Goal: Task Accomplishment & Management: Complete application form

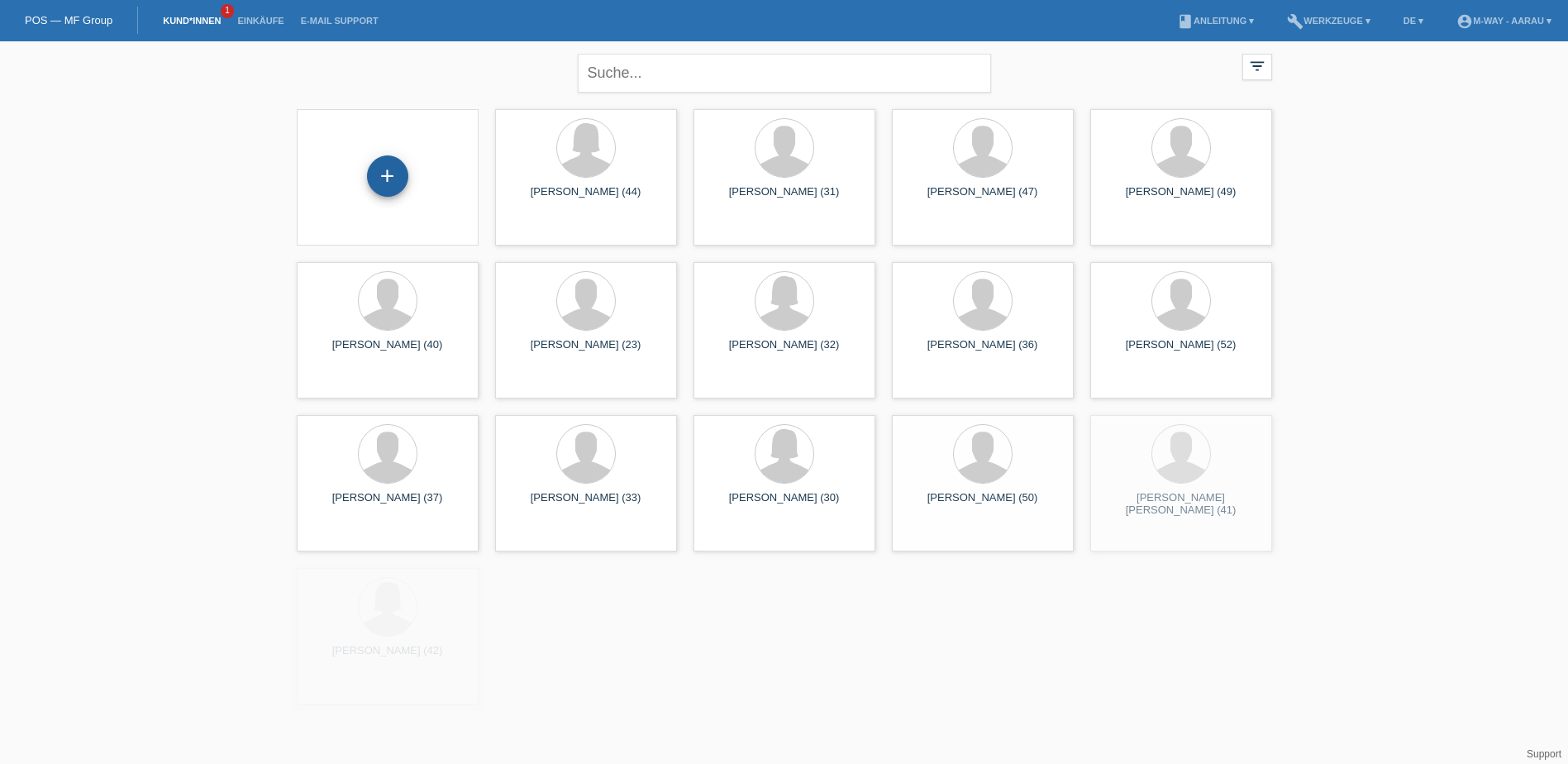
click at [398, 176] on div "+" at bounding box center [388, 176] width 41 height 41
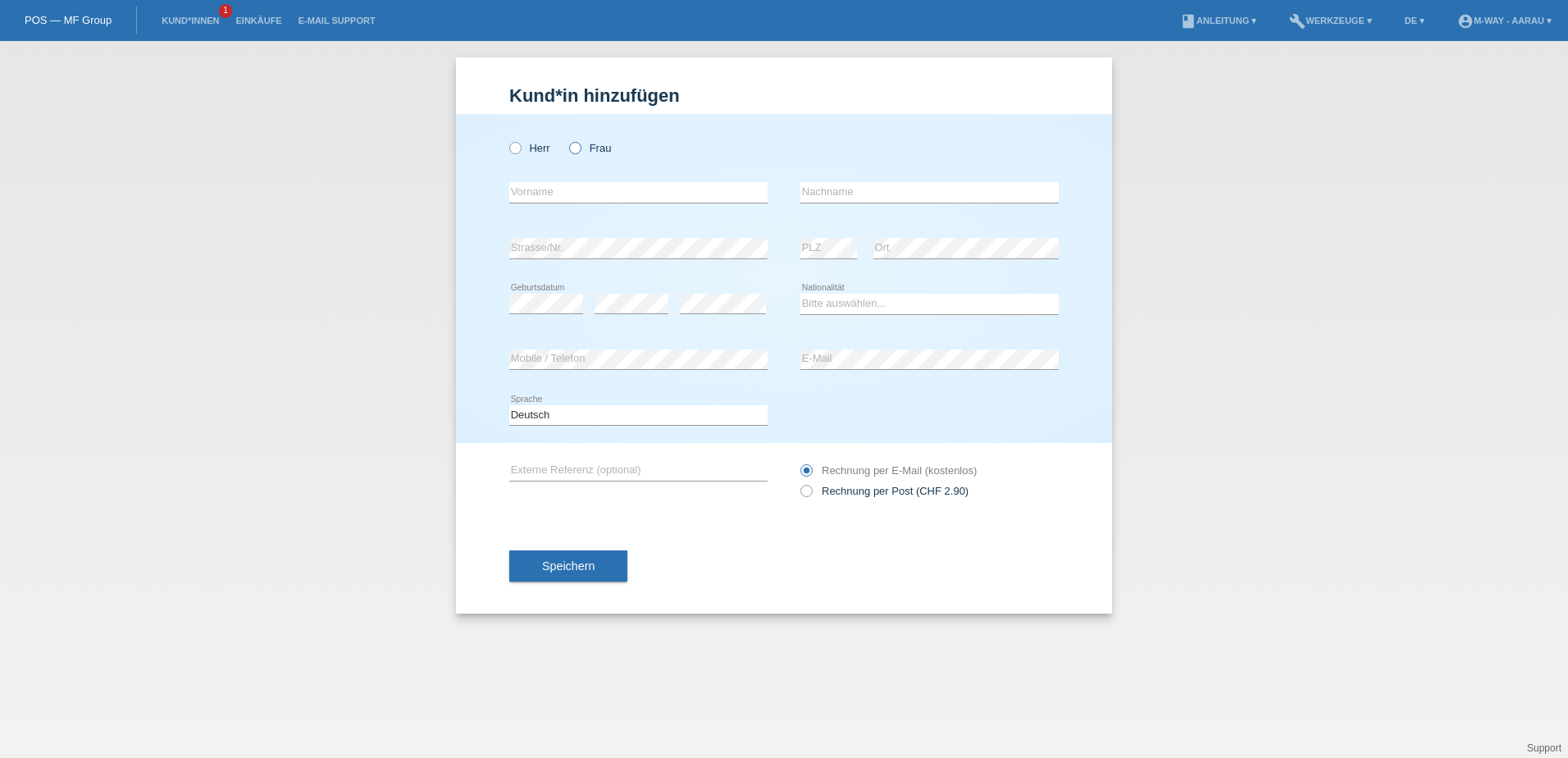
click at [566, 140] on icon at bounding box center [566, 140] width 0 height 0
click at [578, 143] on input "Frau" at bounding box center [574, 147] width 11 height 11
radio input "true"
click at [581, 183] on input "text" at bounding box center [638, 192] width 258 height 20
type input "[PERSON_NAME]"
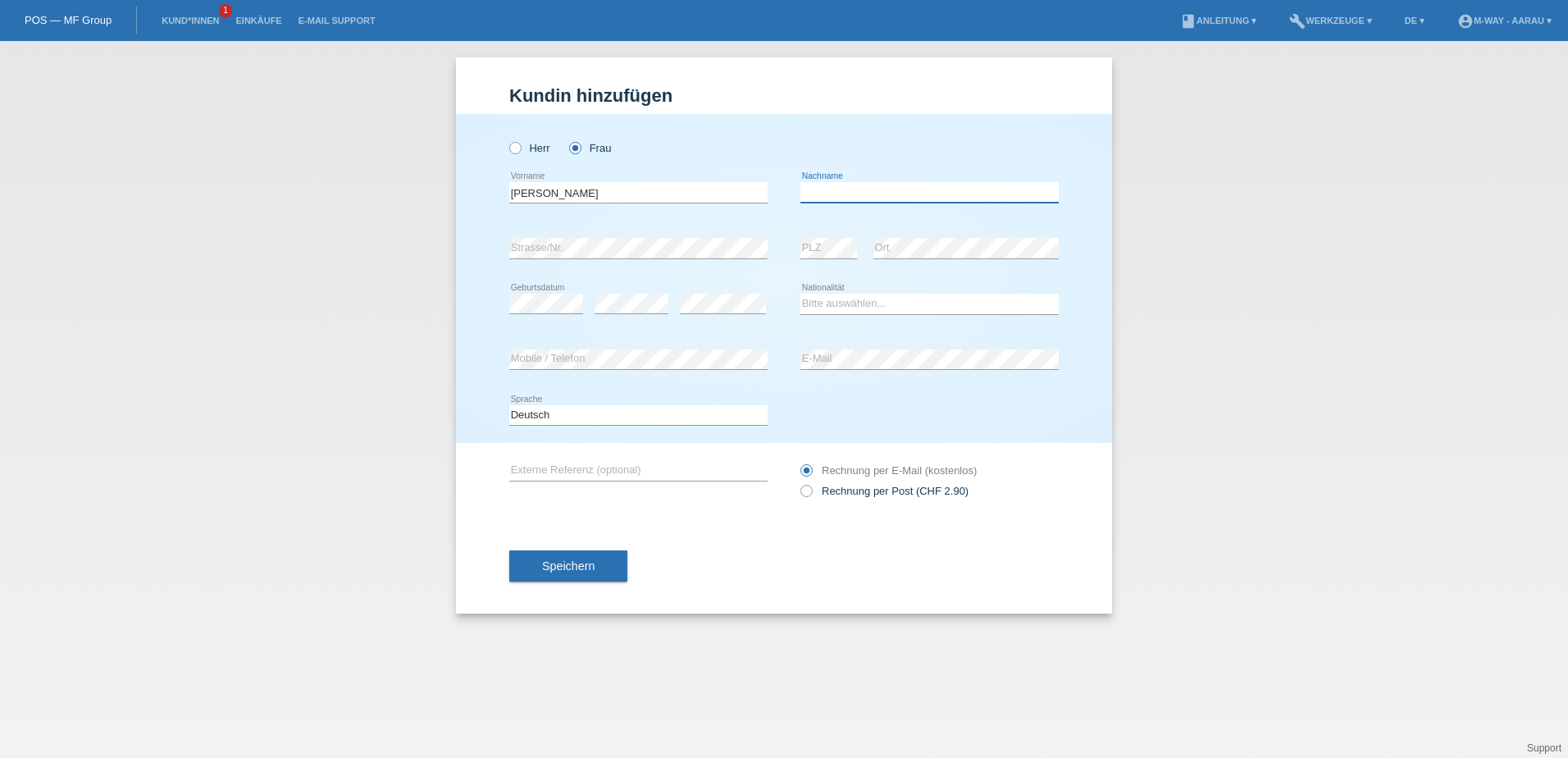
click at [923, 192] on input "text" at bounding box center [930, 192] width 258 height 20
type input "Fleck"
click at [661, 237] on div "error Strasse/Nr." at bounding box center [638, 249] width 258 height 56
click at [643, 314] on icon at bounding box center [631, 314] width 74 height 1
click at [849, 300] on select "Bitte auswählen... Schweiz Deutschland Liechtenstein Österreich ------------ Af…" at bounding box center [930, 304] width 258 height 20
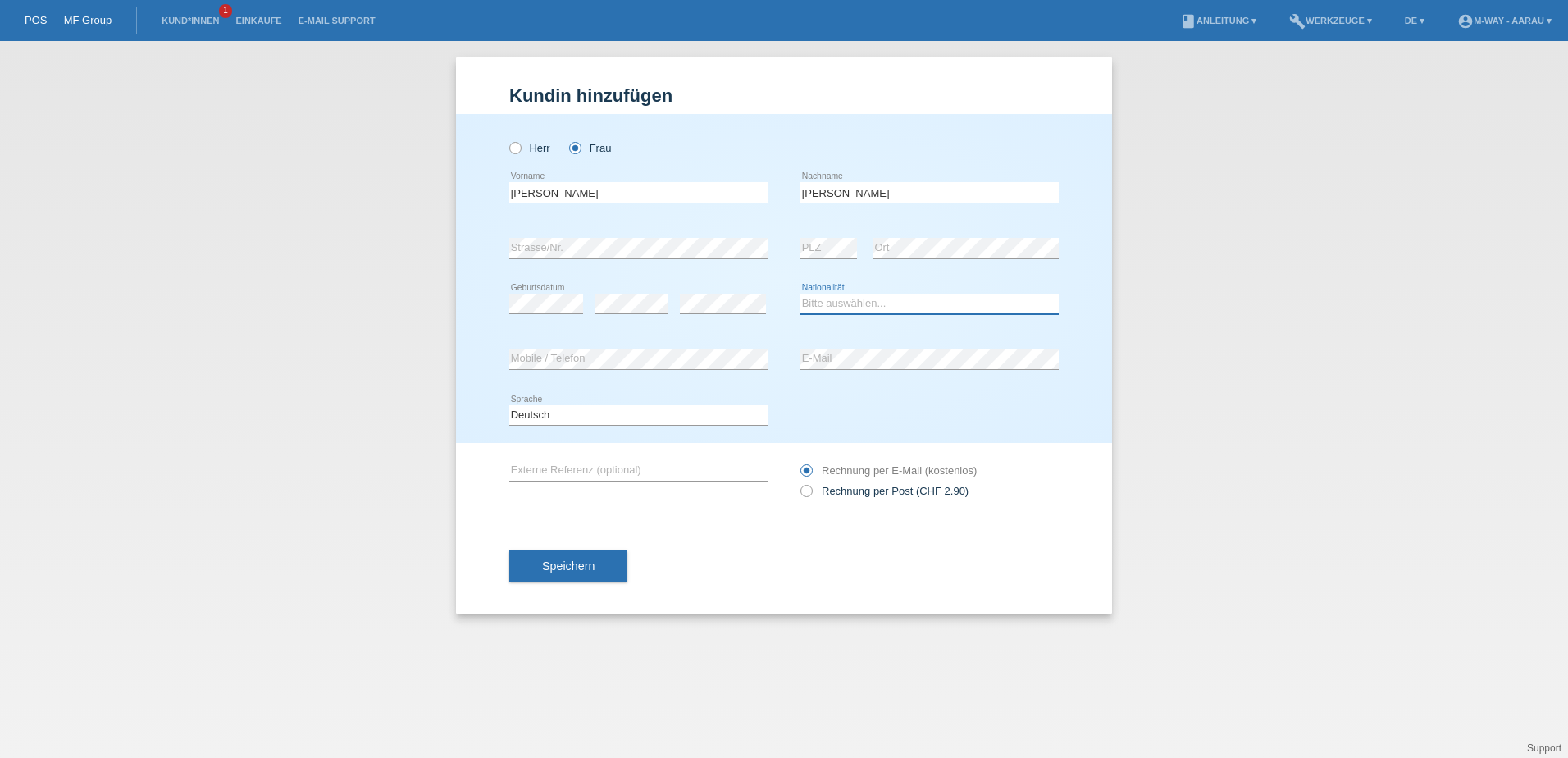
select select "CH"
click at [800, 294] on select "Bitte auswählen... Schweiz Deutschland Liechtenstein Österreich ------------ Af…" at bounding box center [930, 304] width 258 height 20
click at [607, 559] on button "Speichern" at bounding box center [568, 566] width 118 height 31
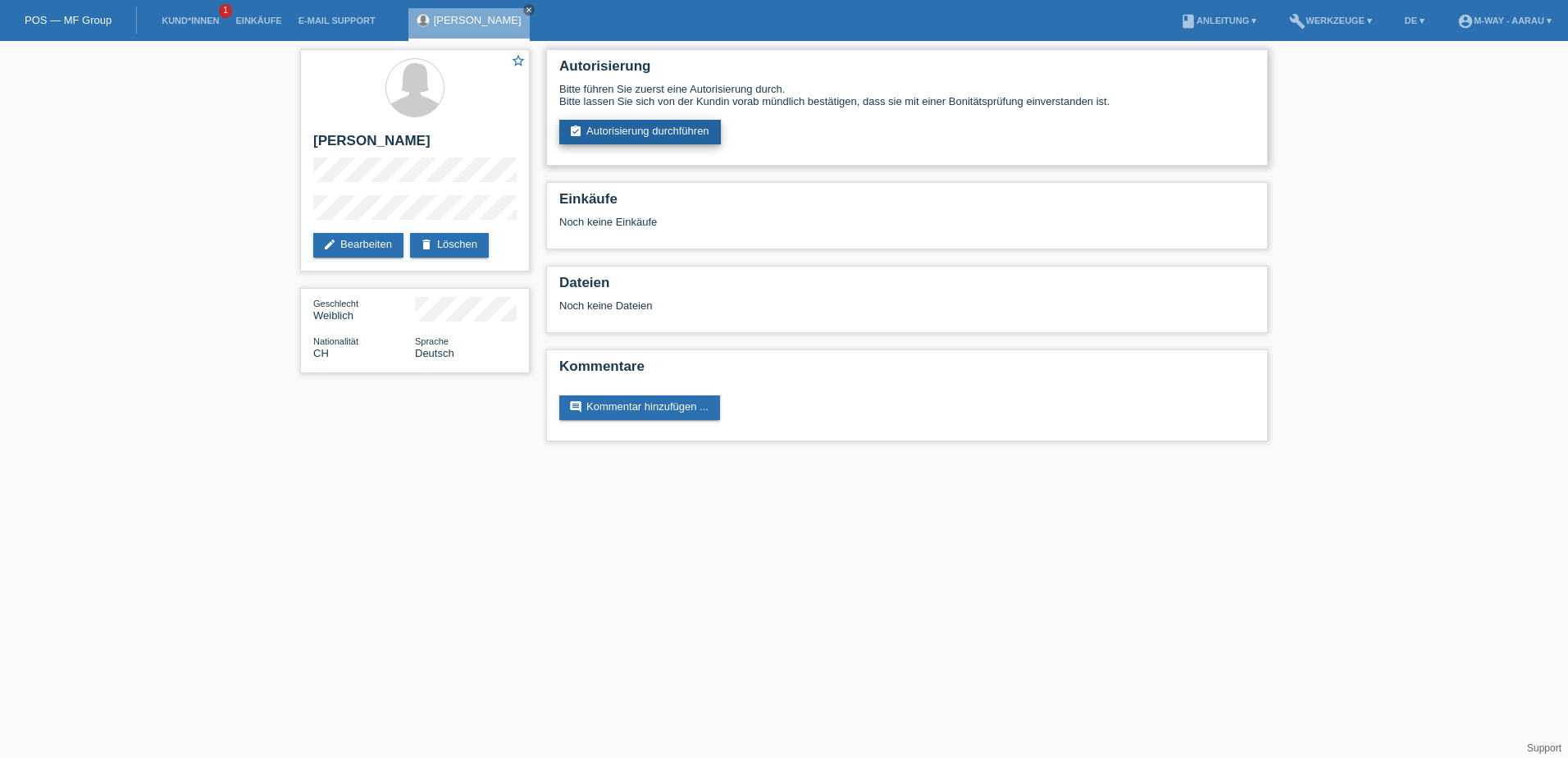
click at [620, 131] on link "assignment_turned_in Autorisierung durchführen" at bounding box center [639, 132] width 161 height 25
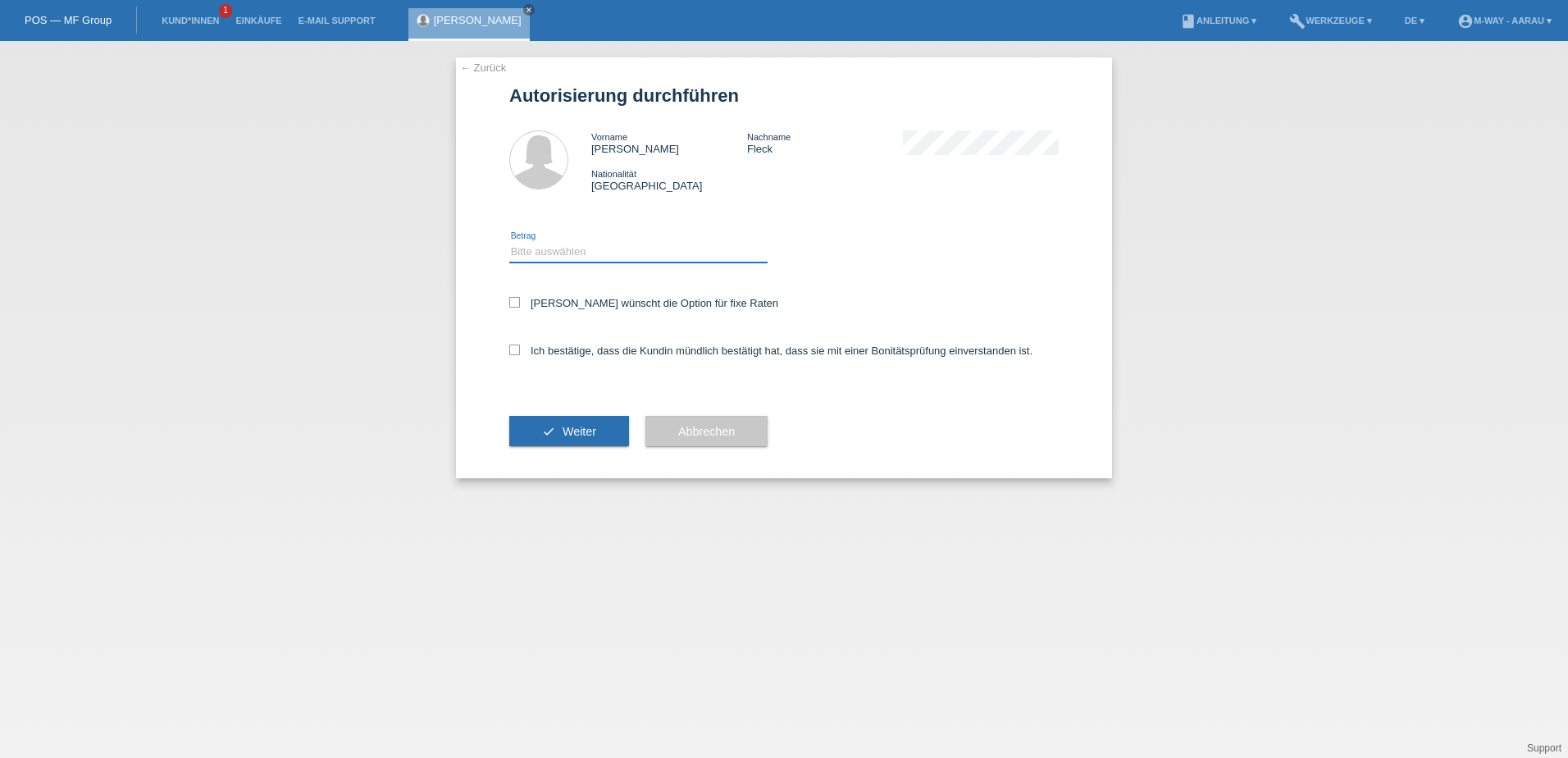
click at [598, 247] on select "Bitte auswählen CHF 1.00 - CHF 499.00 CHF 500.00 - CHF 1'999.00 CHF 2'000.00 - …" at bounding box center [638, 252] width 258 height 20
select select "3"
click at [509, 242] on select "Bitte auswählen CHF 1.00 - CHF 499.00 CHF 500.00 - CHF 1'999.00 CHF 2'000.00 - …" at bounding box center [638, 252] width 258 height 20
click at [514, 306] on icon at bounding box center [515, 302] width 11 height 11
click at [514, 306] on input "Kundin wünscht die Option für fixe Raten" at bounding box center [515, 302] width 11 height 11
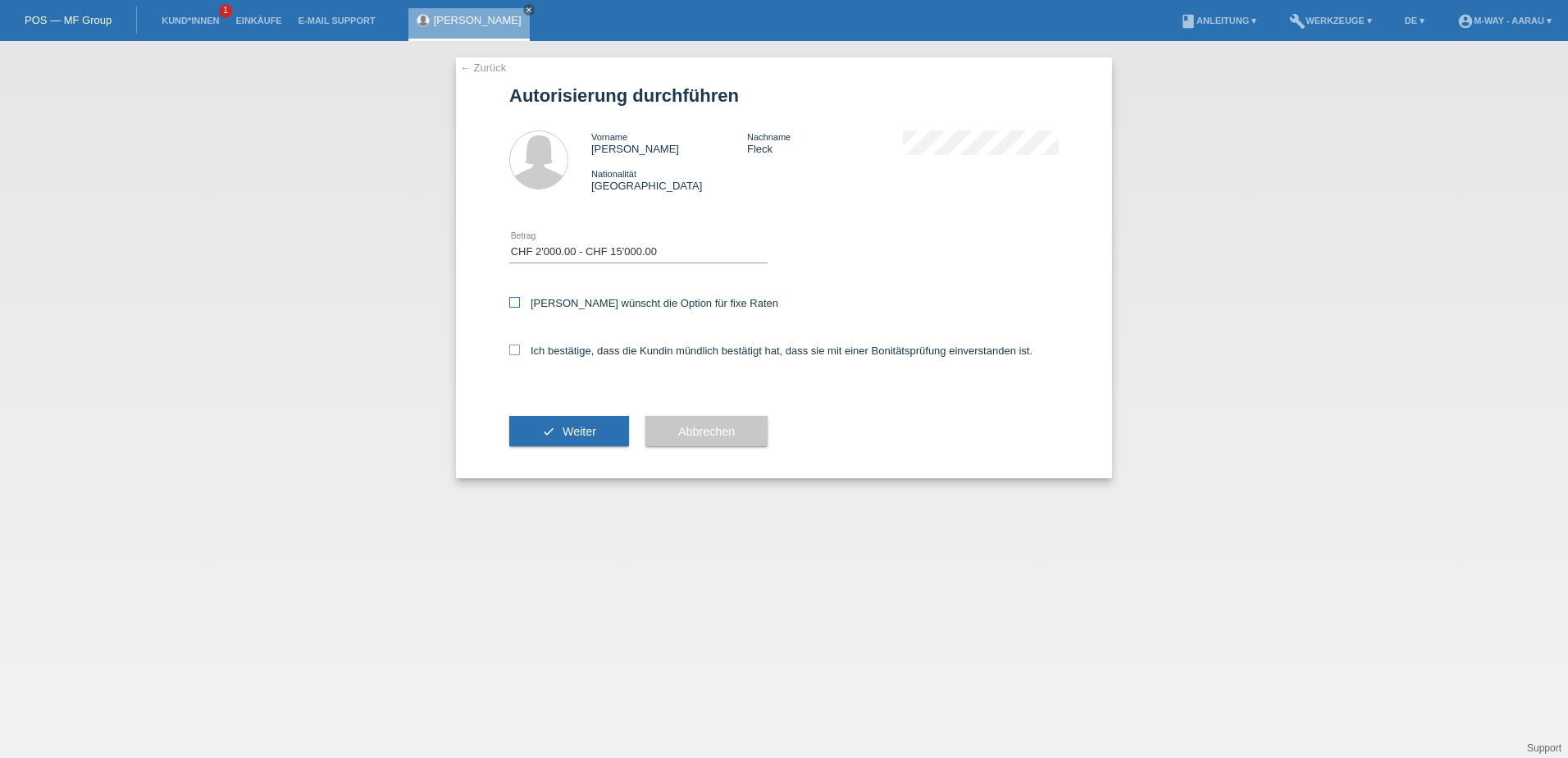
checkbox input "true"
click at [523, 348] on label "Ich bestätige, dass die Kundin mündlich bestätigt hat, dass sie mit einer Bonit…" at bounding box center [771, 351] width 524 height 12
click at [520, 348] on input "Ich bestätige, dass die Kundin mündlich bestätigt hat, dass sie mit einer Bonit…" at bounding box center [515, 350] width 11 height 11
checkbox input "true"
click at [586, 423] on button "check Weiter" at bounding box center [569, 431] width 119 height 31
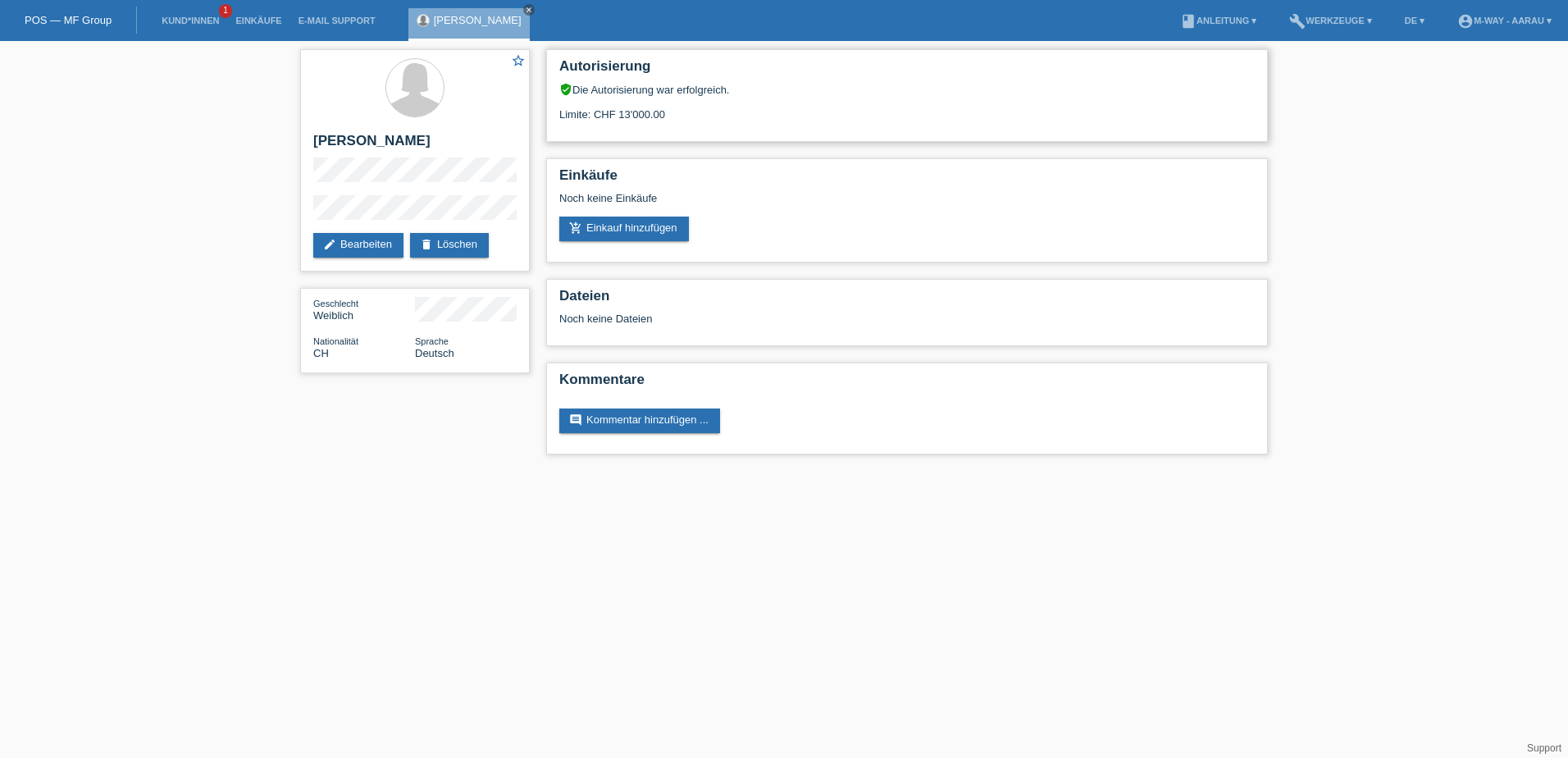
drag, startPoint x: 619, startPoint y: 118, endPoint x: 660, endPoint y: 119, distance: 41.0
click at [660, 119] on div "Limite: CHF 13'000.00" at bounding box center [906, 109] width 695 height 25
drag, startPoint x: 660, startPoint y: 119, endPoint x: 629, endPoint y: 234, distance: 119.1
click at [629, 234] on link "add_shopping_cart Einkauf hinzufügen" at bounding box center [624, 229] width 130 height 25
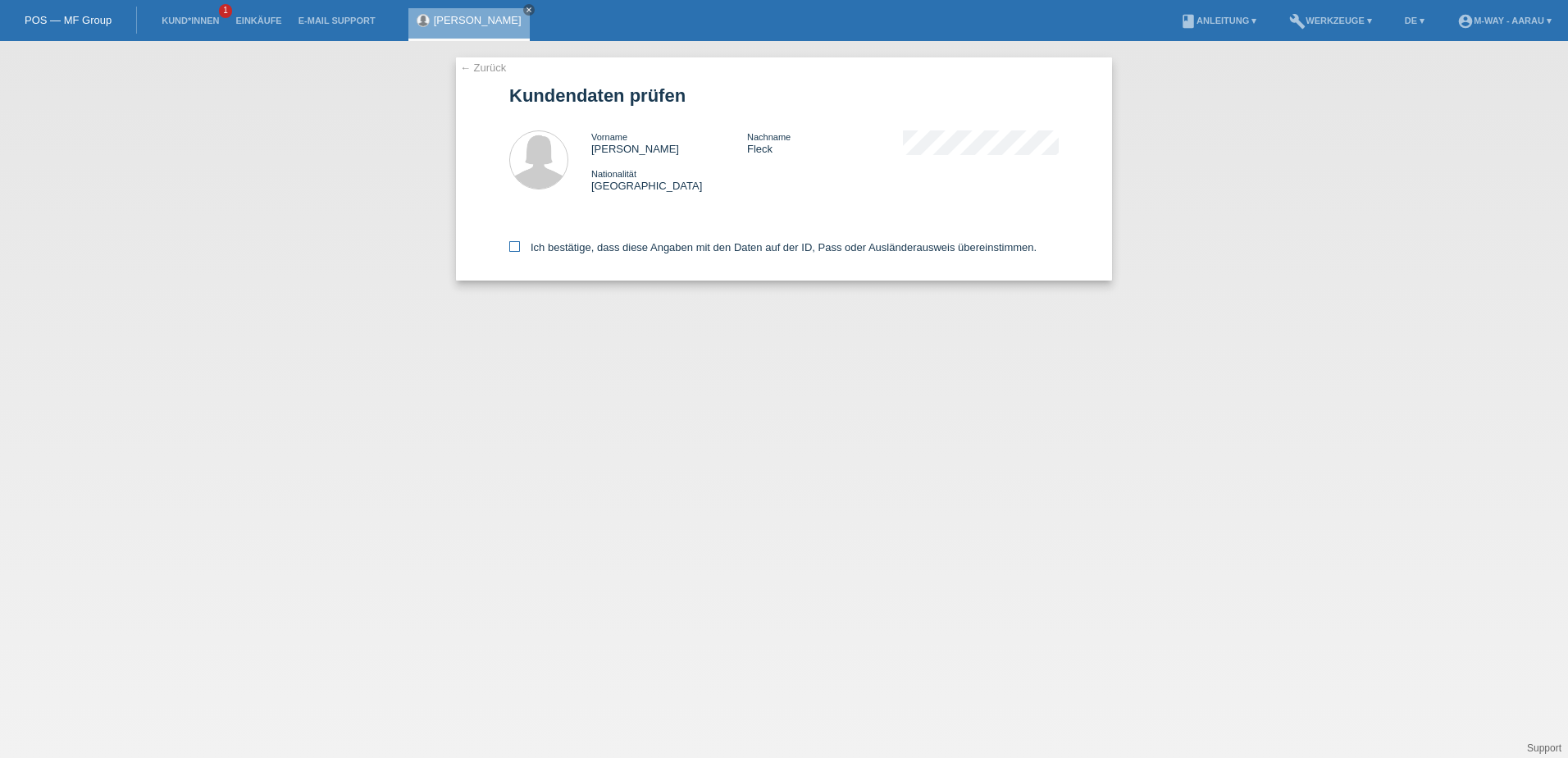
click at [517, 249] on icon at bounding box center [515, 247] width 11 height 11
click at [517, 249] on input "Ich bestätige, dass diese Angaben mit den Daten auf der ID, Pass oder Ausländer…" at bounding box center [515, 247] width 11 height 11
checkbox input "true"
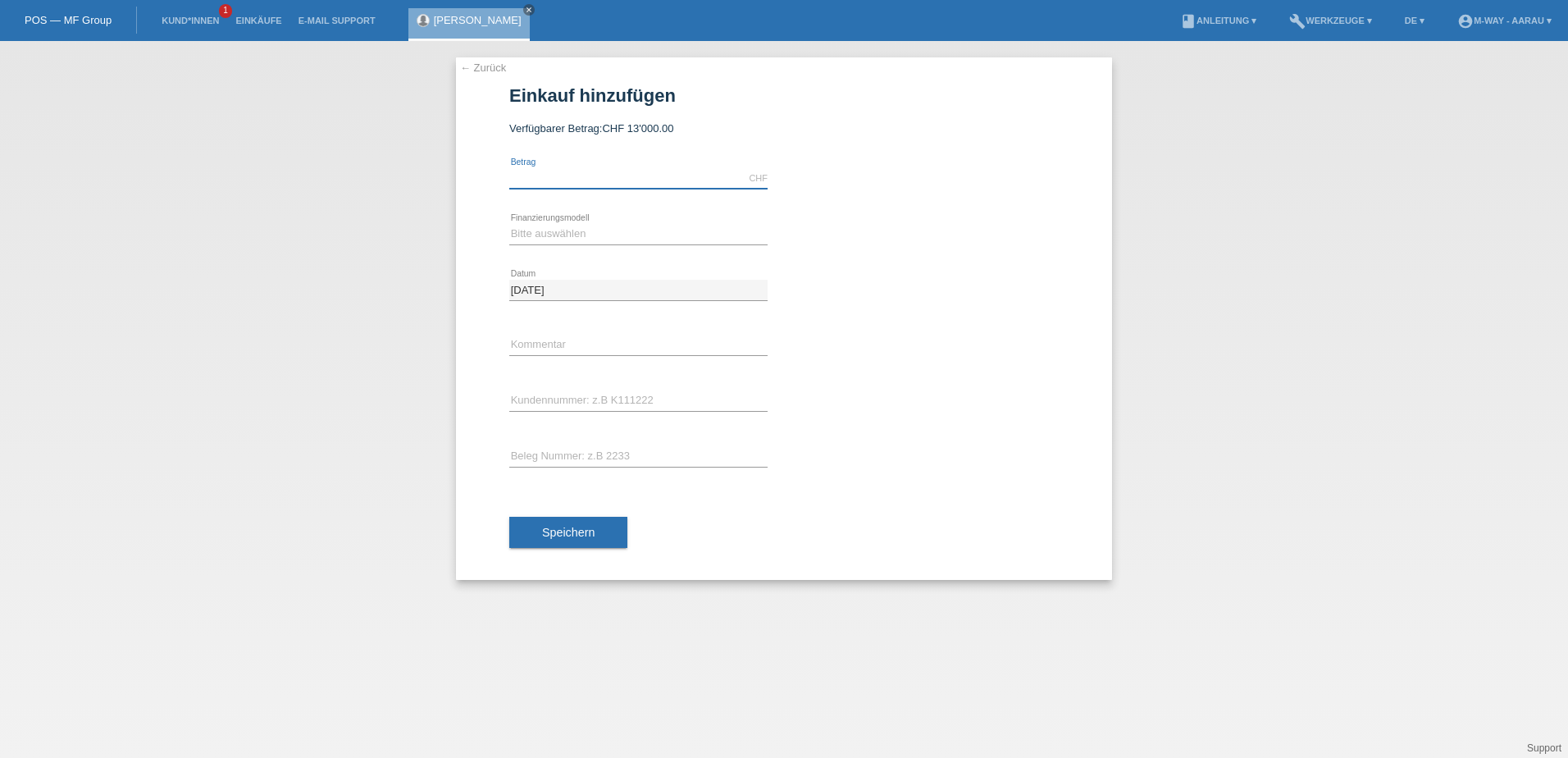
click at [613, 180] on input "text" at bounding box center [638, 178] width 258 height 20
type input "3464.95"
click at [619, 232] on select "Bitte auswählen Fixe Raten Kauf auf Rechnung mit Teilzahlungsoption" at bounding box center [638, 233] width 258 height 20
select select "77"
click at [509, 224] on select "Bitte auswählen Fixe Raten Kauf auf Rechnung mit Teilzahlungsoption" at bounding box center [638, 233] width 258 height 20
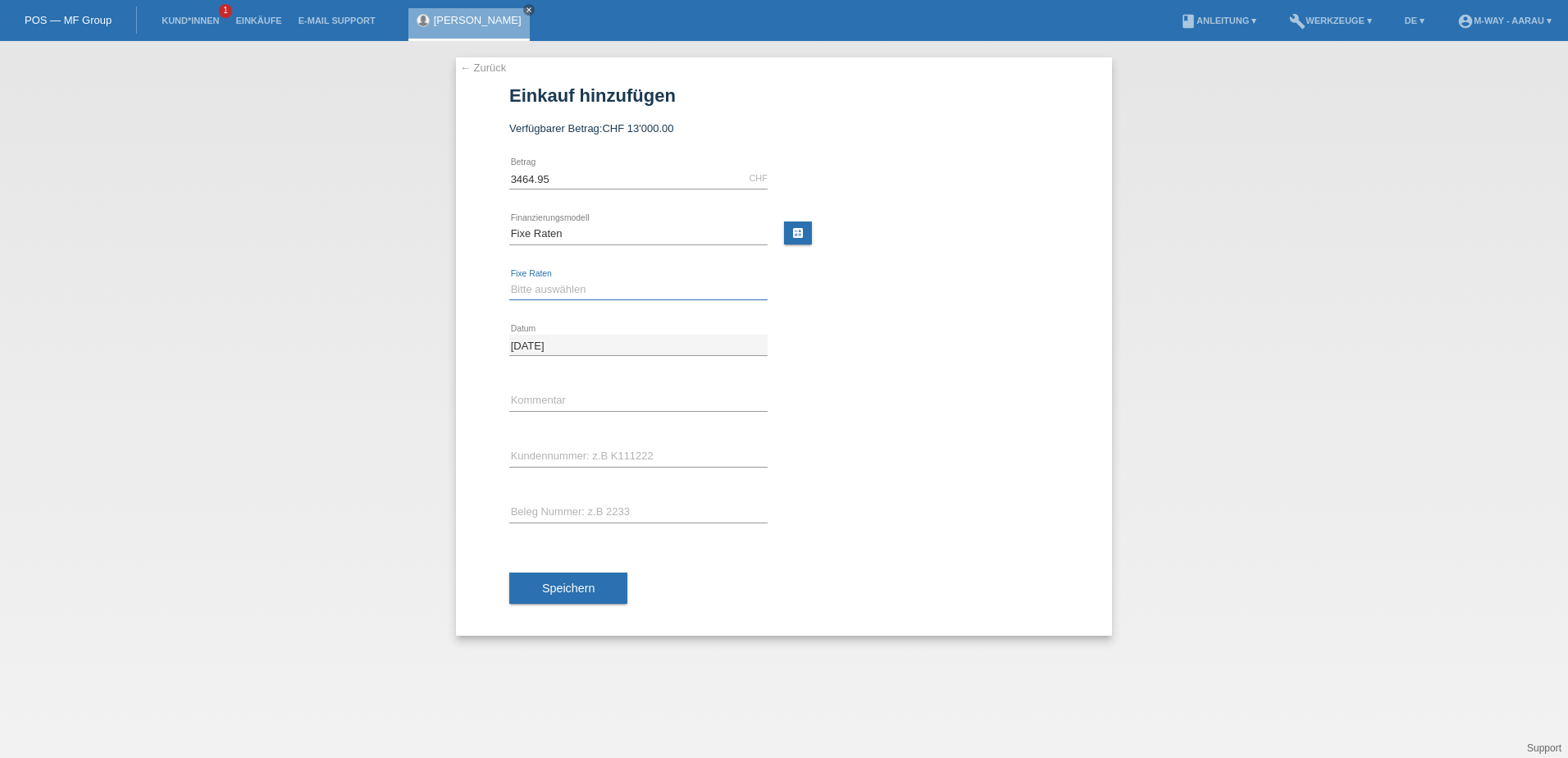
click at [623, 290] on select "Bitte auswählen 4 Raten 5 Raten 6 Raten 7 Raten 8 Raten 9 Raten 10 Raten 11 Rat…" at bounding box center [638, 289] width 258 height 20
click at [893, 279] on div "Bitte auswählen 4 Raten 5 Raten 6 Raten 7 Raten 8 Raten 9 Raten 10 Raten 11 Rat…" at bounding box center [784, 290] width 549 height 56
click at [651, 289] on select "Bitte auswählen 4 Raten 5 Raten 6 Raten 7 Raten 8 Raten 9 Raten 10 Raten 11 Rat…" at bounding box center [638, 289] width 258 height 20
click at [839, 295] on div "Bitte auswählen 4 Raten 5 Raten 6 Raten 7 Raten 8 Raten 9 Raten 10 Raten 11 Rat…" at bounding box center [784, 290] width 549 height 56
click at [552, 289] on select "Bitte auswählen 4 Raten 5 Raten 6 Raten 7 Raten 8 Raten 9 Raten 10 Raten 11 Rat…" at bounding box center [638, 289] width 258 height 20
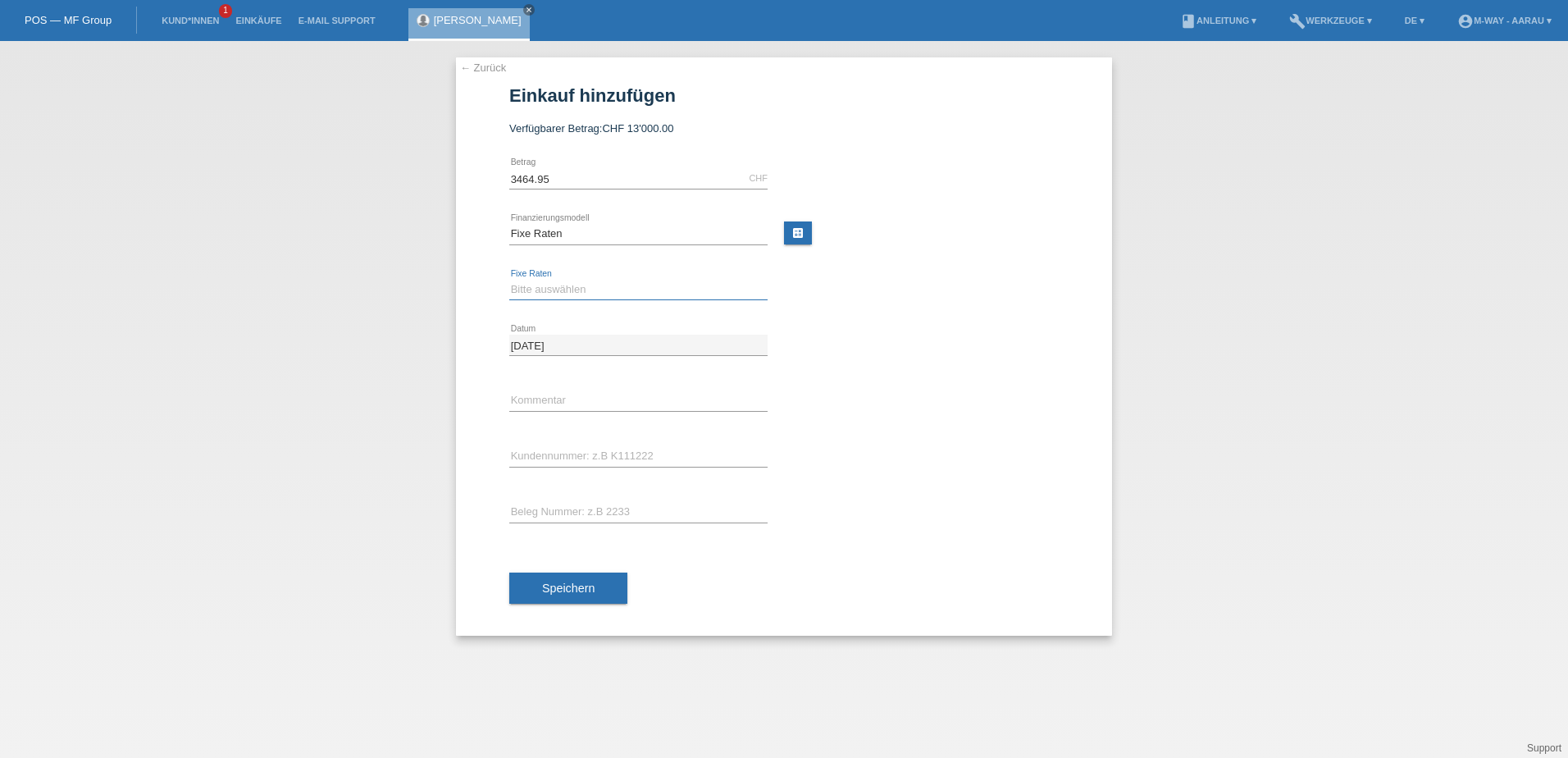
select select "163"
click at [509, 280] on select "Bitte auswählen 4 Raten 5 Raten 6 Raten 7 Raten 8 Raten 9 Raten 10 Raten 11 Rat…" at bounding box center [638, 289] width 258 height 20
click at [604, 450] on input "text" at bounding box center [638, 456] width 258 height 20
type input "K145383"
click at [980, 373] on div at bounding box center [930, 379] width 258 height 12
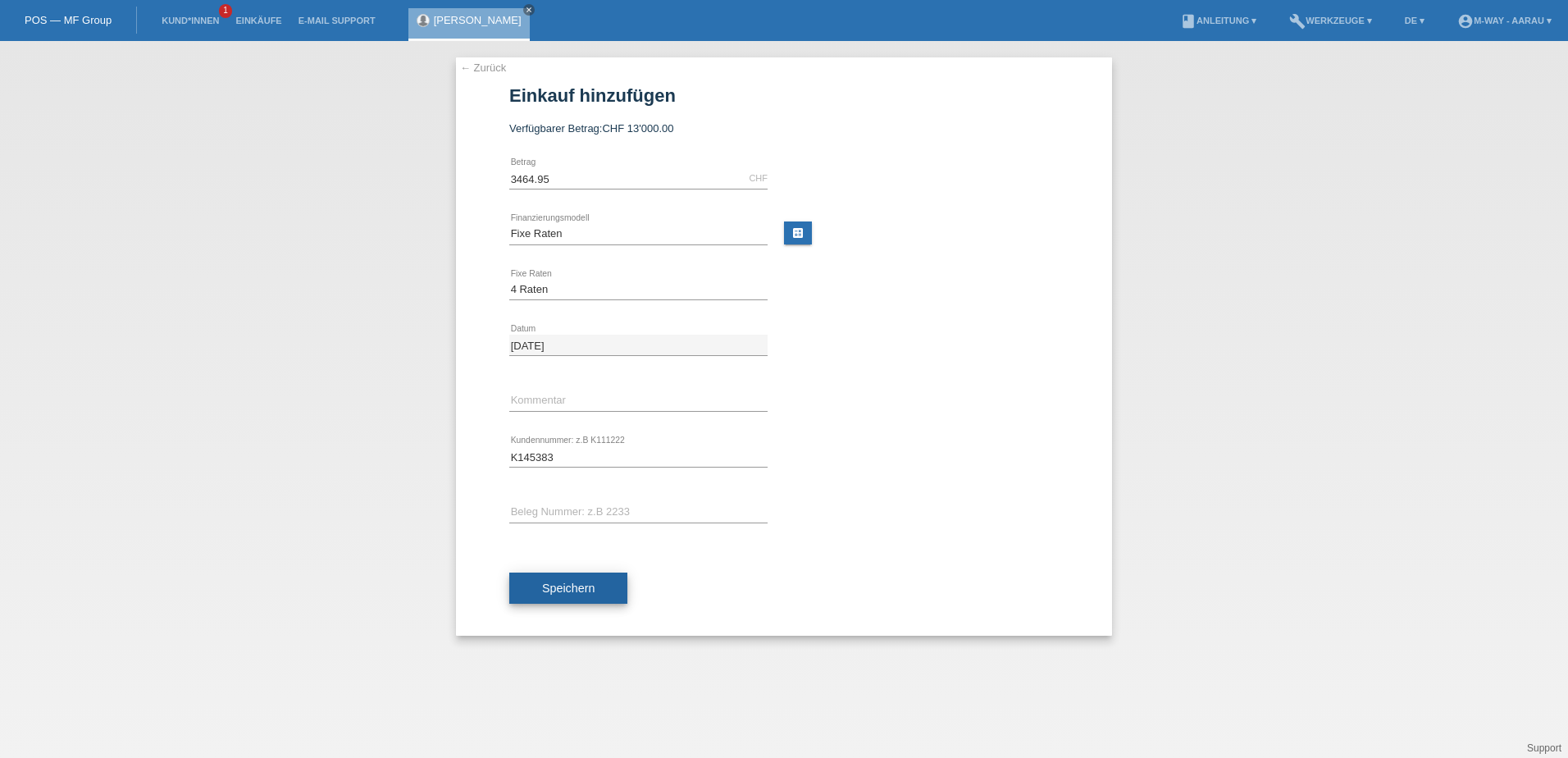
click at [577, 591] on span "Speichern" at bounding box center [568, 588] width 53 height 13
